Goal: Information Seeking & Learning: Learn about a topic

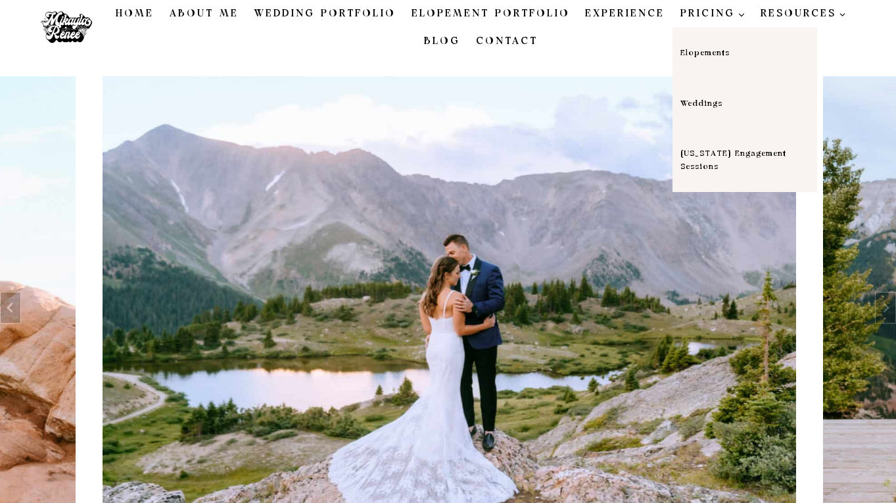
click at [687, 18] on span "PRICING Expand" at bounding box center [712, 14] width 64 height 16
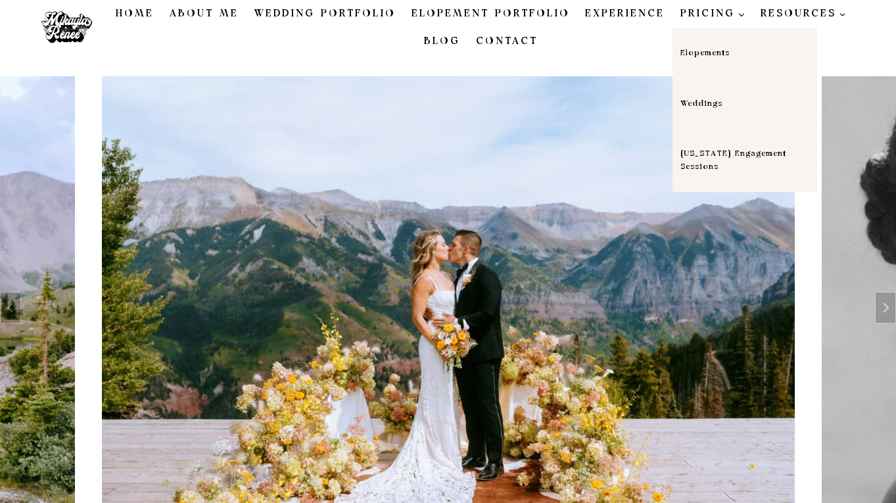
click at [685, 101] on link "Weddings" at bounding box center [744, 103] width 145 height 51
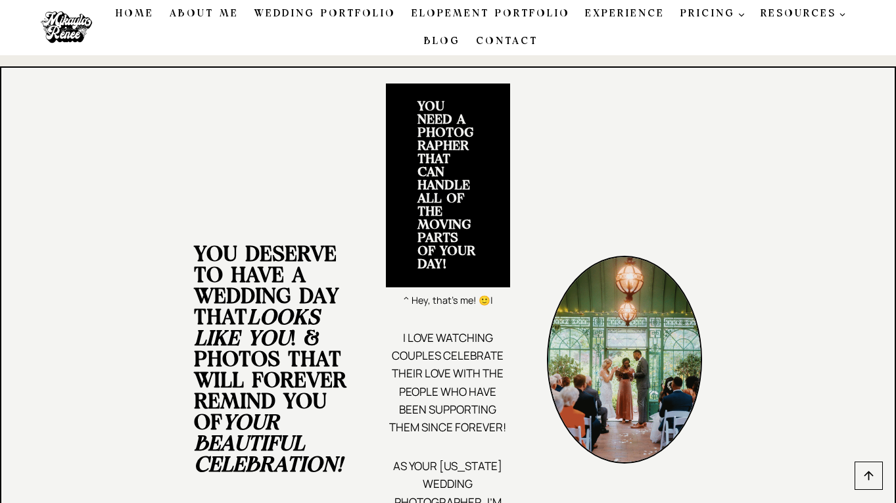
scroll to position [480, 0]
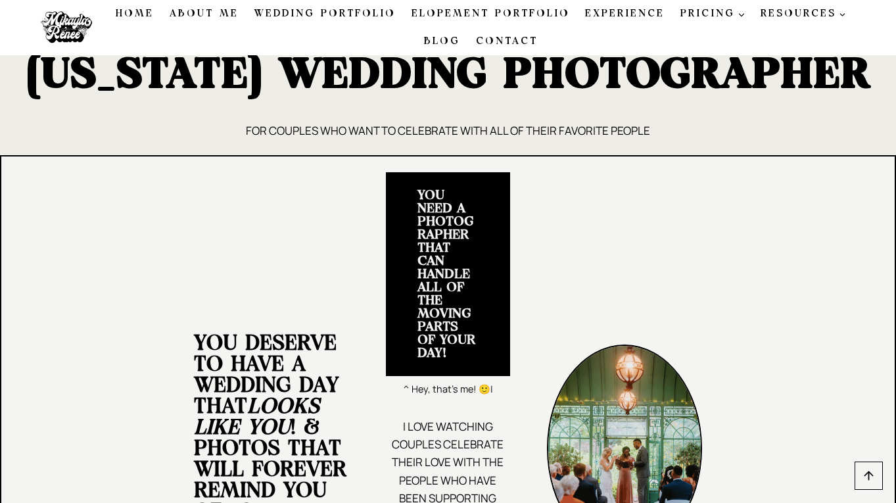
click at [141, 11] on link "Home" at bounding box center [135, 14] width 54 height 28
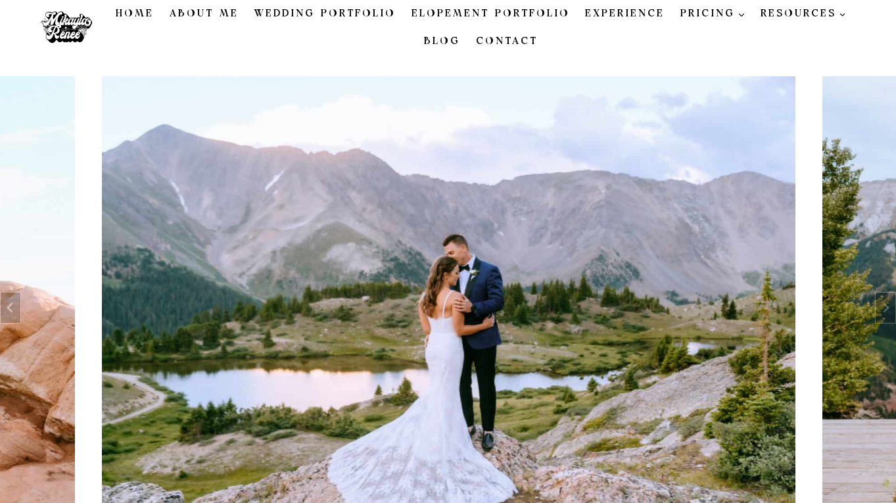
click at [216, 14] on link "About Me" at bounding box center [204, 14] width 85 height 28
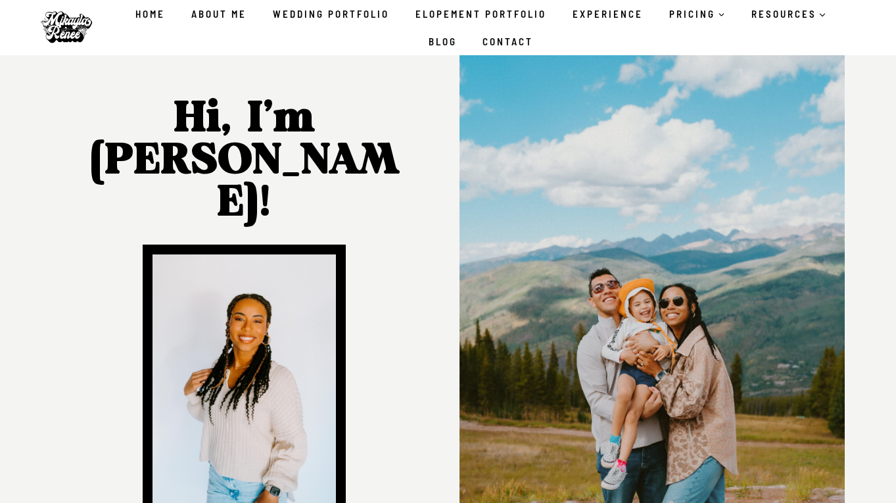
click at [146, 16] on link "Home" at bounding box center [150, 14] width 56 height 28
